Goal: Information Seeking & Learning: Learn about a topic

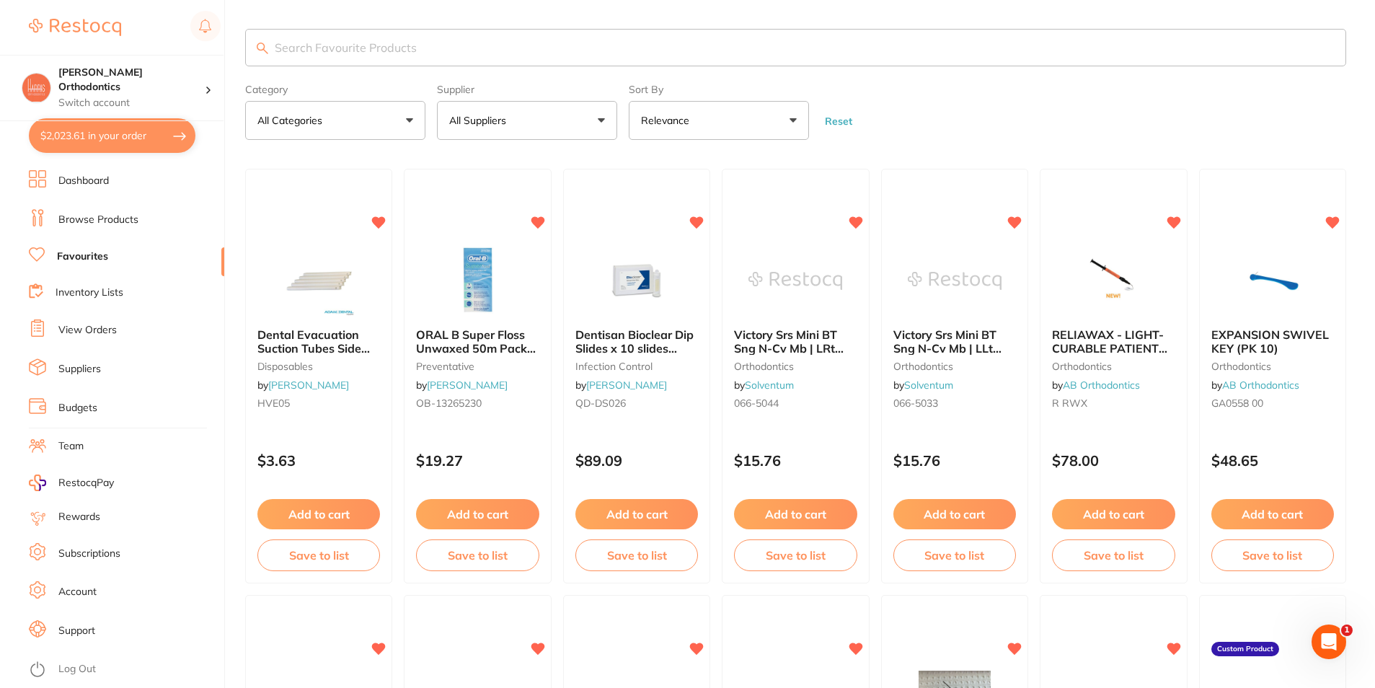
click at [344, 56] on input "search" at bounding box center [795, 48] width 1101 height 38
type input "timer"
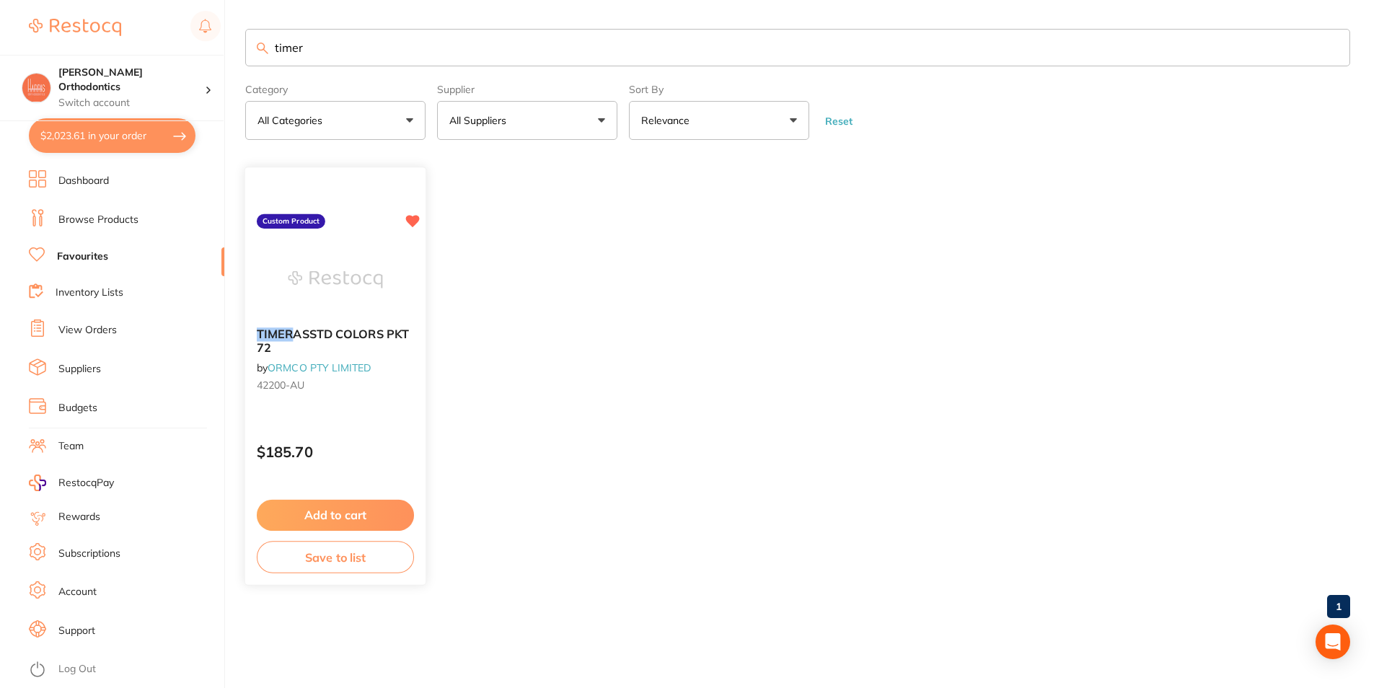
click at [360, 284] on img at bounding box center [335, 280] width 94 height 73
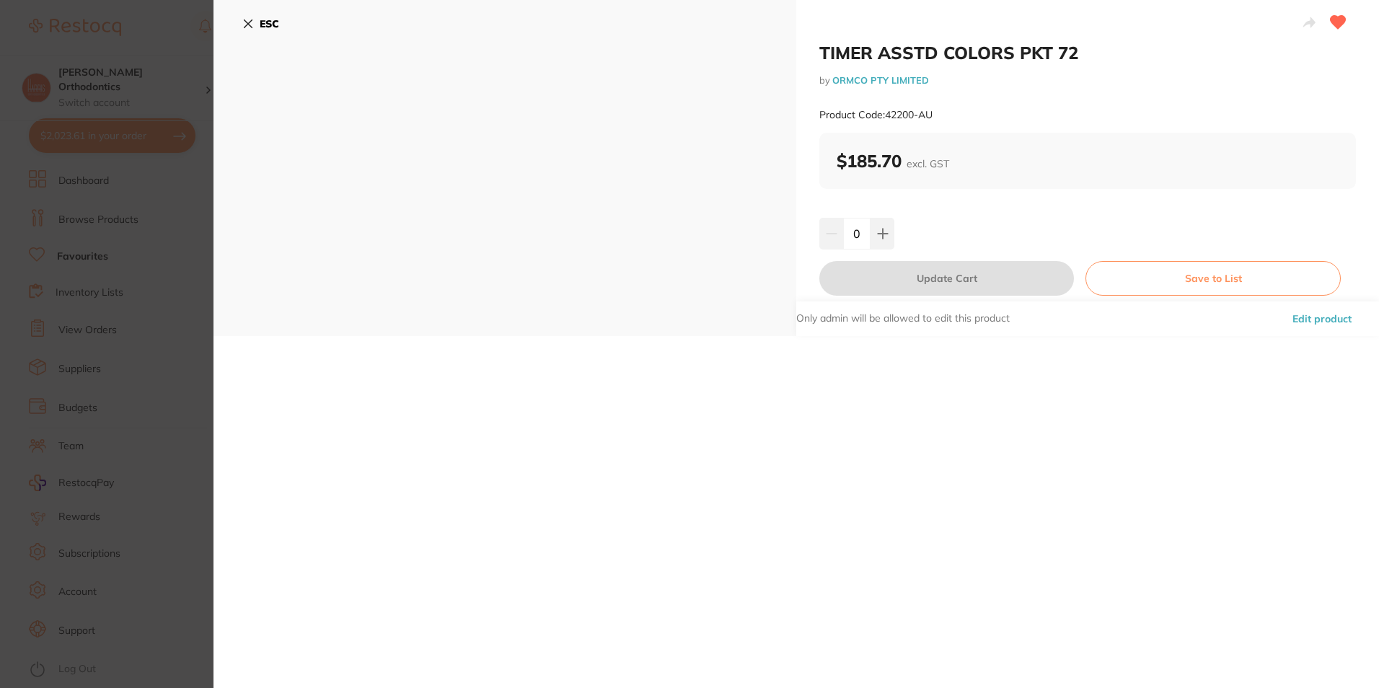
click at [247, 25] on icon at bounding box center [248, 24] width 8 height 8
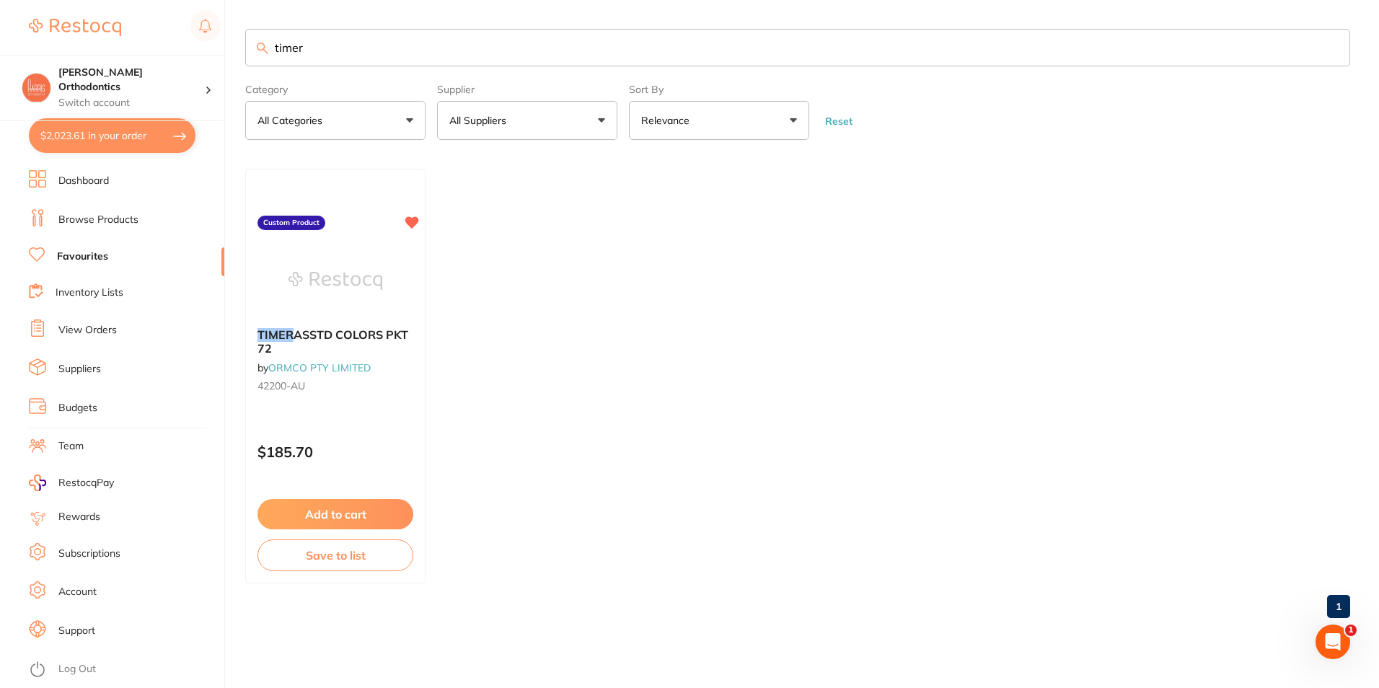
click at [115, 216] on link "Browse Products" at bounding box center [98, 220] width 80 height 14
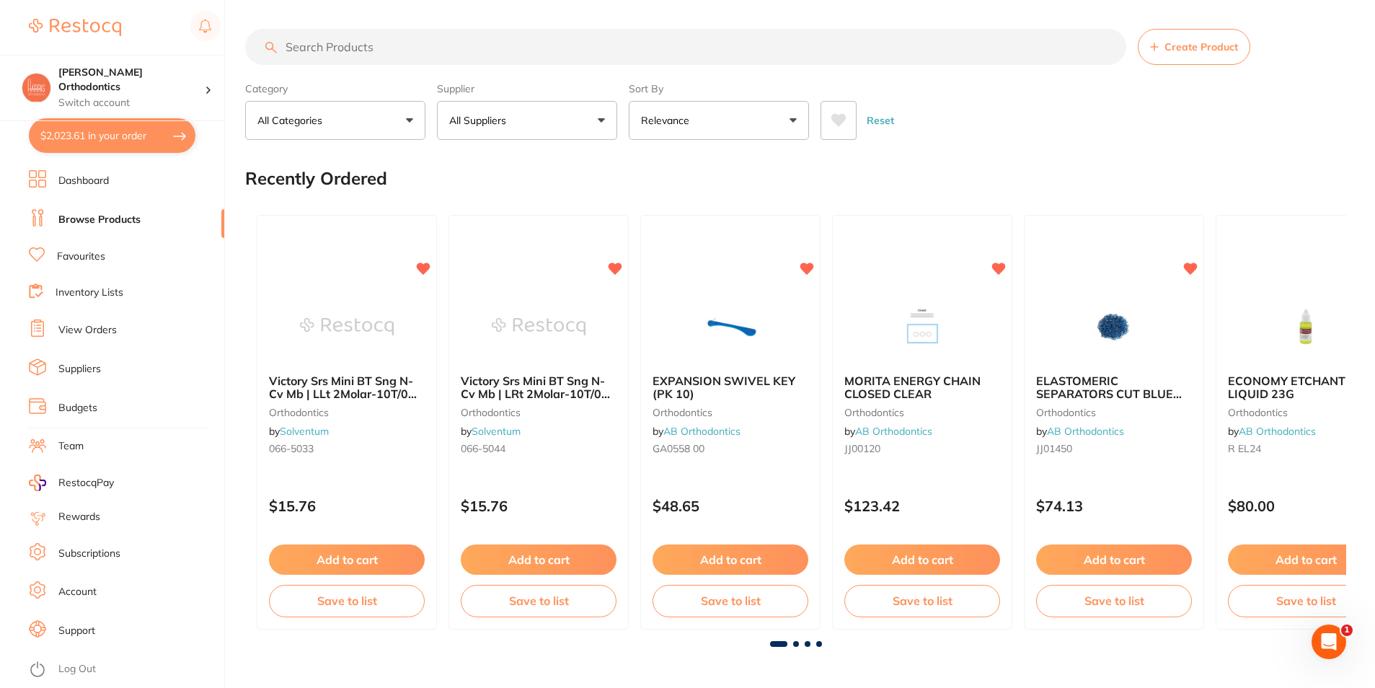
click at [449, 36] on input "search" at bounding box center [685, 47] width 881 height 36
type input "timer"
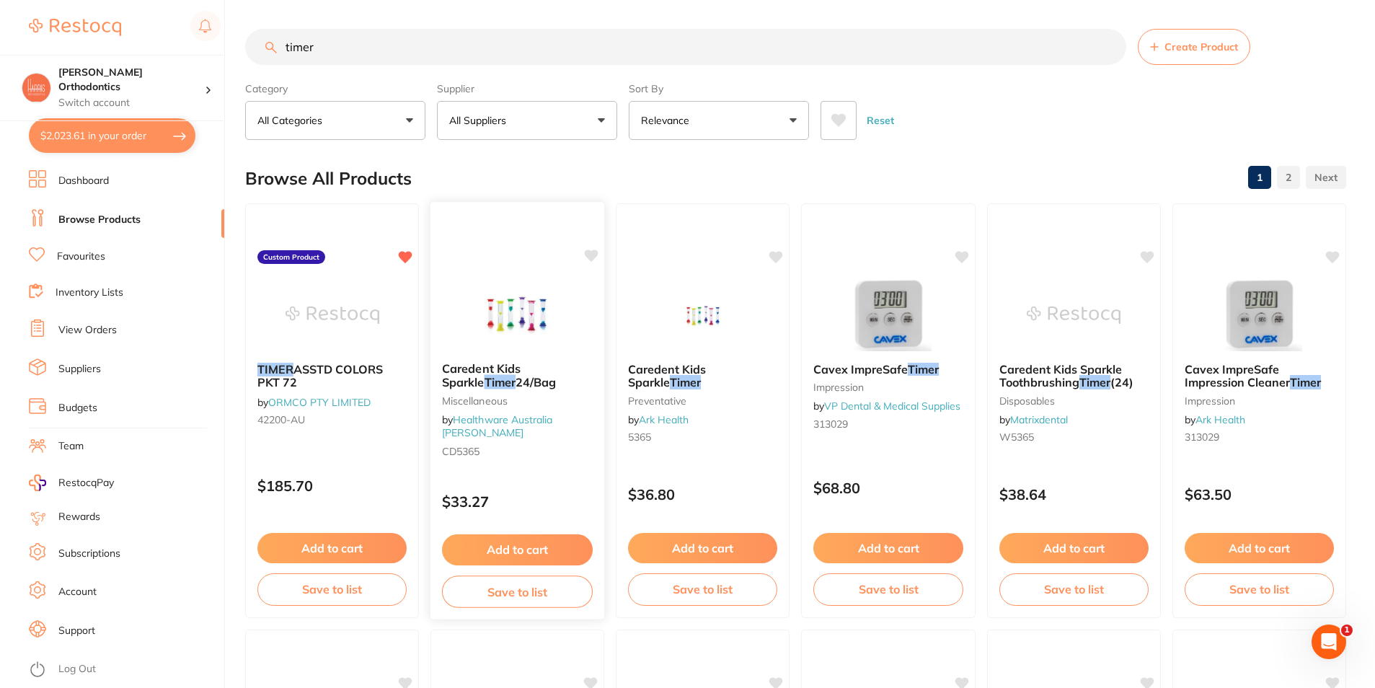
click at [522, 319] on img at bounding box center [517, 314] width 94 height 73
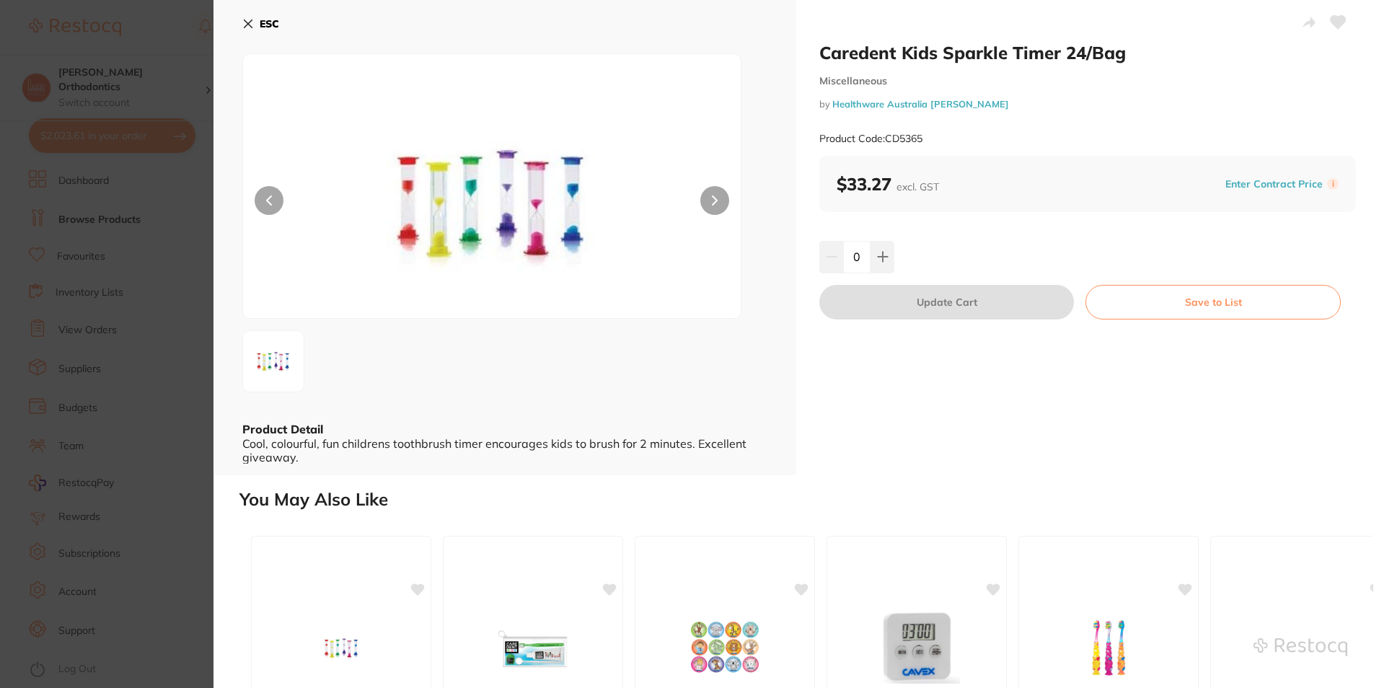
click at [254, 27] on button "ESC" at bounding box center [260, 24] width 37 height 25
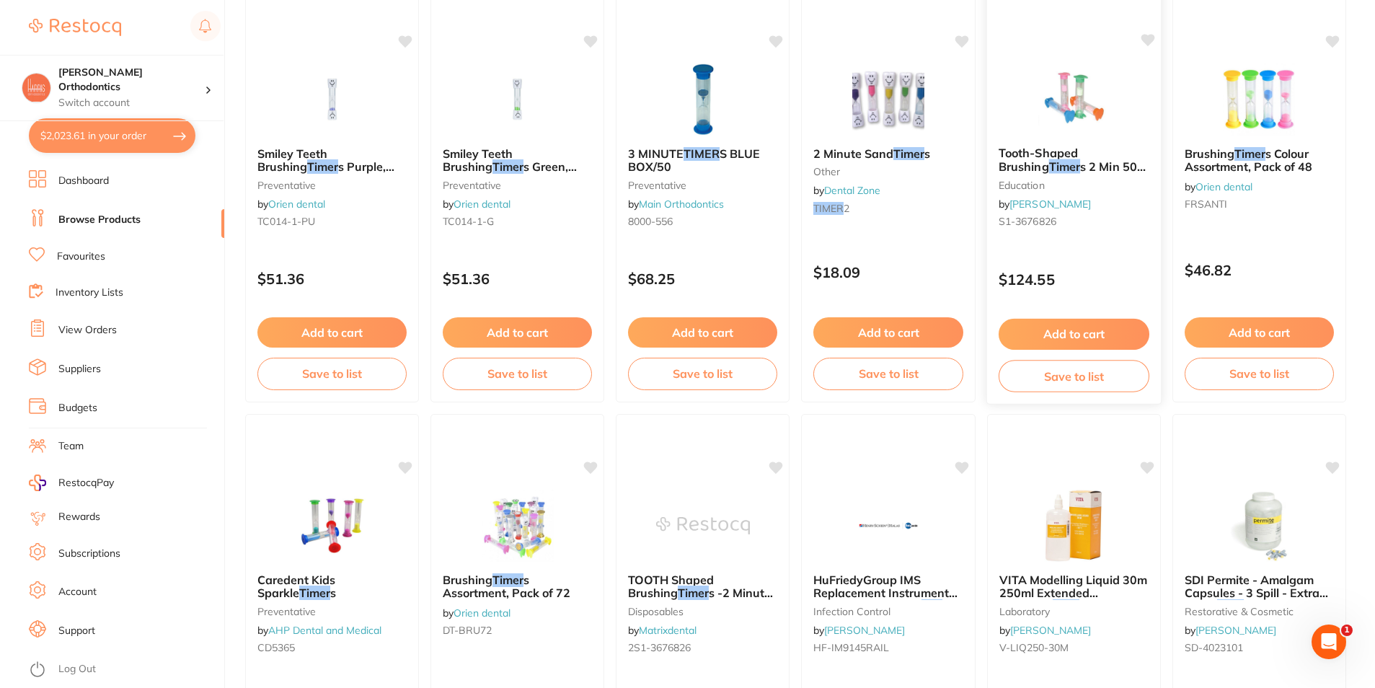
scroll to position [1155, 0]
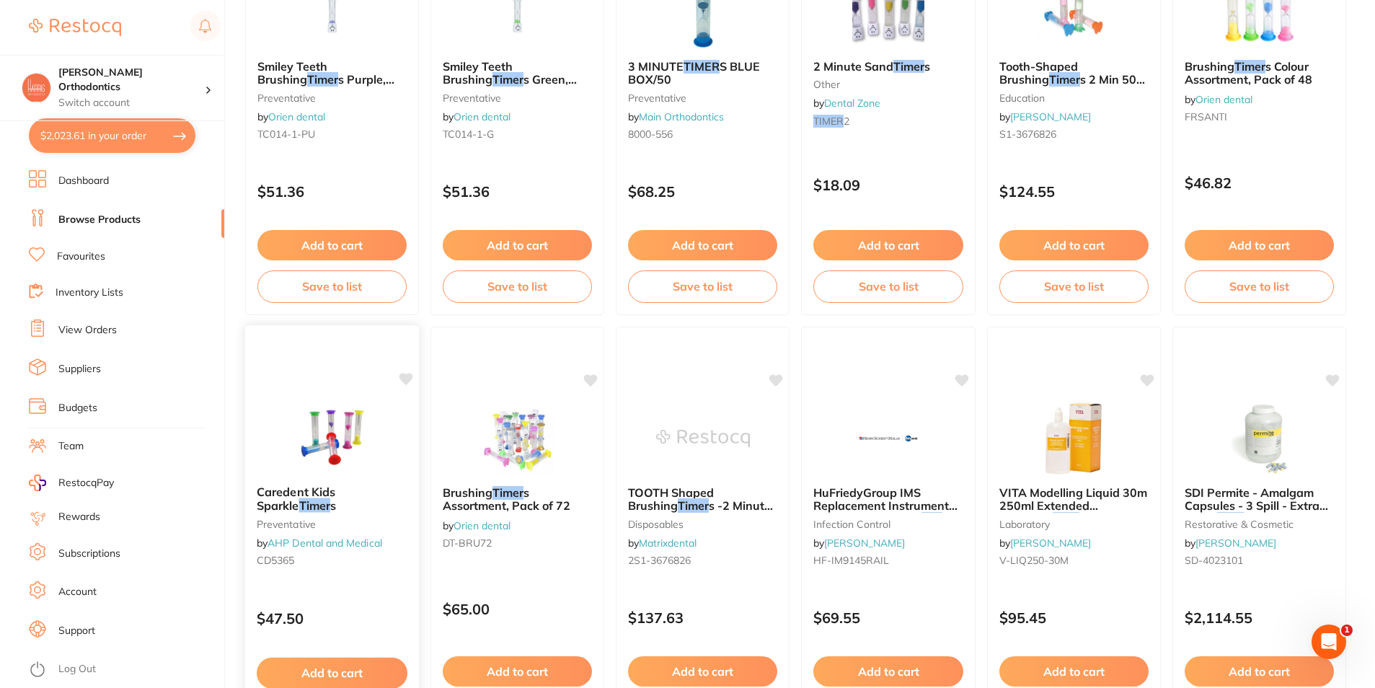
click at [344, 459] on img at bounding box center [332, 437] width 94 height 73
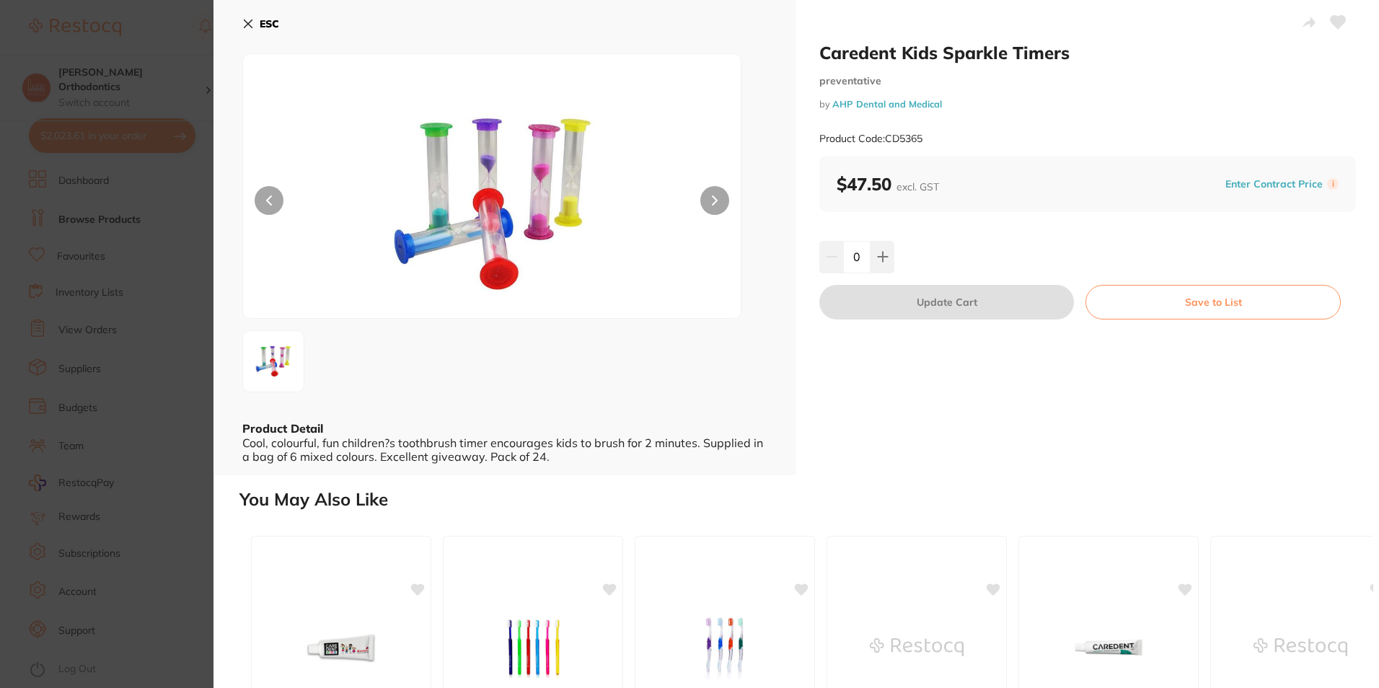
click at [263, 22] on b "ESC" at bounding box center [269, 23] width 19 height 13
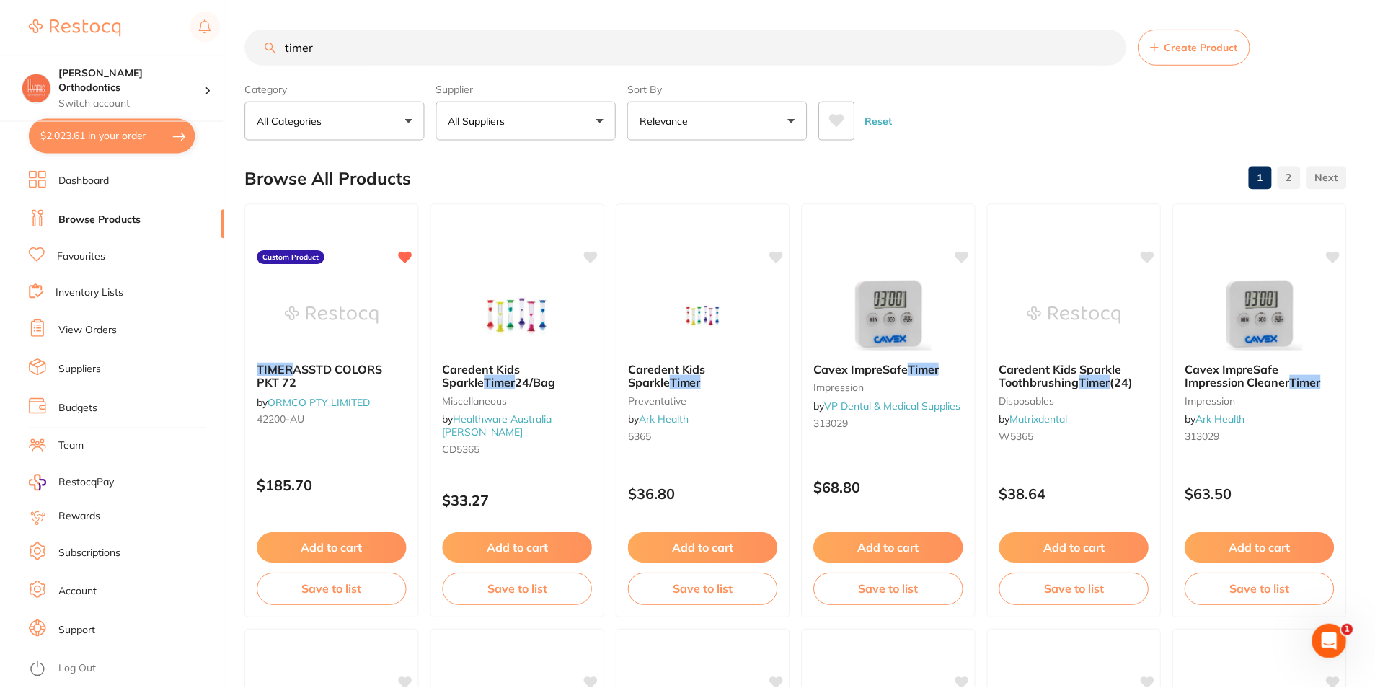
scroll to position [1155, 0]
